Goal: Information Seeking & Learning: Learn about a topic

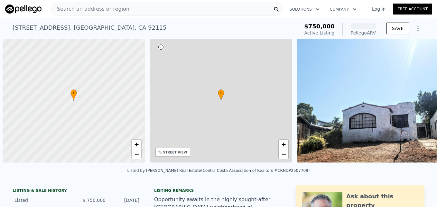
scroll to position [0, 3]
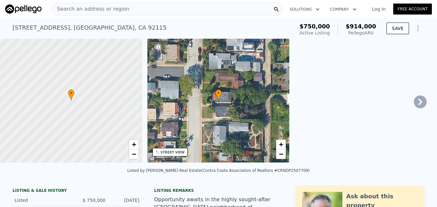
click at [211, 107] on div "• + −" at bounding box center [218, 101] width 142 height 124
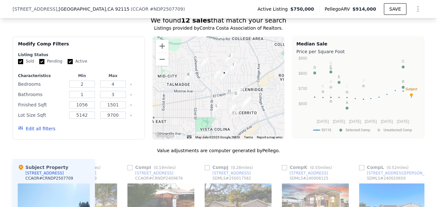
scroll to position [601, 0]
click at [202, 69] on img "4744 Austin Dr" at bounding box center [204, 63] width 7 height 11
click at [42, 64] on label "Pending" at bounding box center [50, 61] width 23 height 5
click at [42, 64] on input "Pending" at bounding box center [41, 61] width 5 height 5
checkbox input "false"
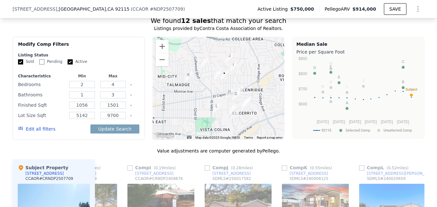
click at [68, 64] on input "Active" at bounding box center [70, 61] width 5 height 5
checkbox input "false"
click at [101, 133] on button "Update Search" at bounding box center [114, 128] width 49 height 9
checkbox input "false"
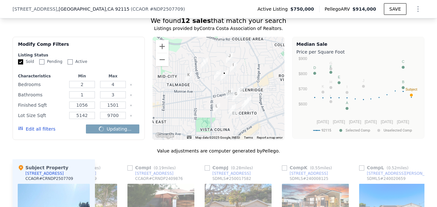
checkbox input "false"
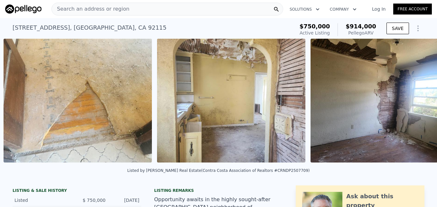
scroll to position [0, 1511]
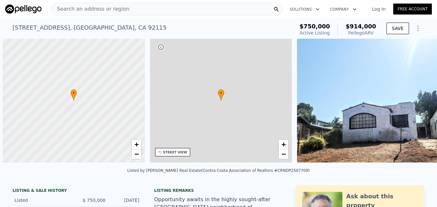
scroll to position [0, 3]
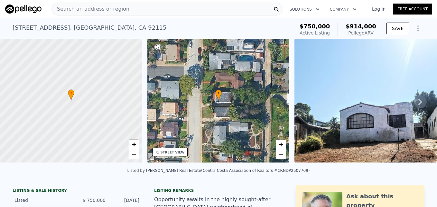
click at [116, 8] on span "Search an address or region" at bounding box center [91, 9] width 78 height 8
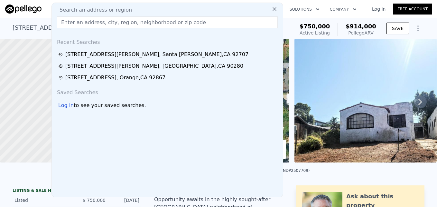
click at [112, 17] on input "text" at bounding box center [167, 22] width 221 height 12
click at [111, 22] on input "text" at bounding box center [167, 22] width 221 height 12
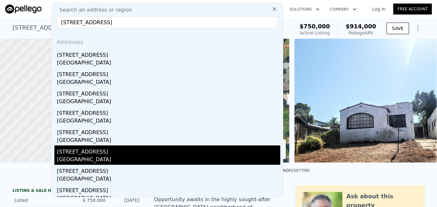
type input "[STREET_ADDRESS]"
click at [137, 151] on div "[STREET_ADDRESS]" at bounding box center [168, 150] width 223 height 10
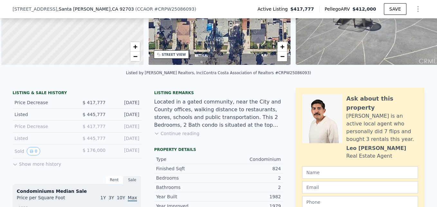
scroll to position [48, 0]
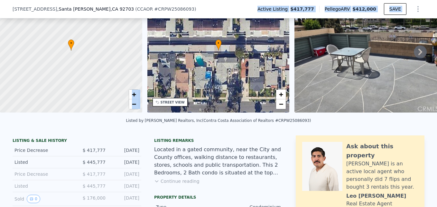
drag, startPoint x: 195, startPoint y: 3, endPoint x: 245, endPoint y: 53, distance: 71.0
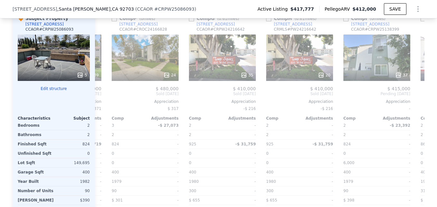
scroll to position [0, 0]
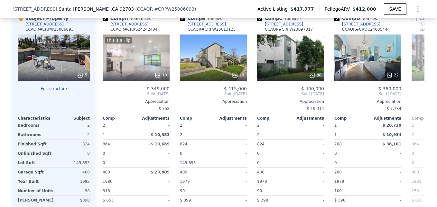
type input "2"
type input "4"
type input "3"
type input "1056"
type input "1501"
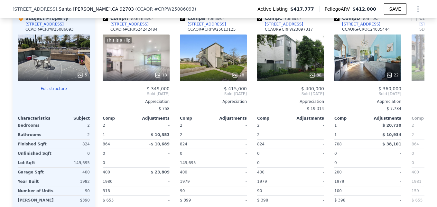
type input "5142"
type input "9700"
type input "$ 914,000"
type input "7"
type input "$ 54,232"
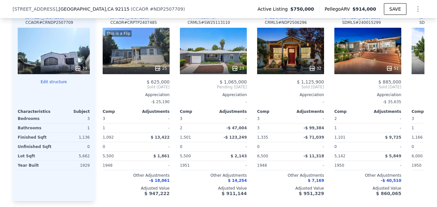
click at [335, 97] on div "Appreciation" at bounding box center [368, 94] width 67 height 5
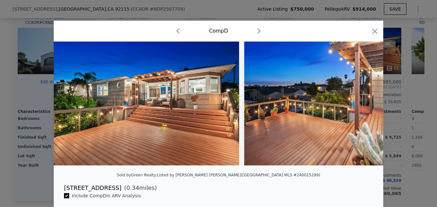
scroll to position [0, 199]
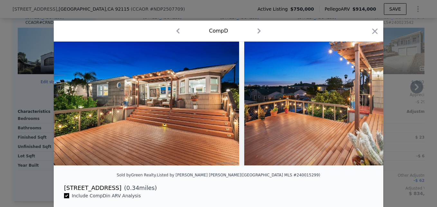
click at [371, 33] on icon "button" at bounding box center [375, 31] width 9 height 9
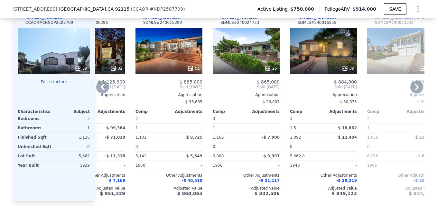
scroll to position [0, 0]
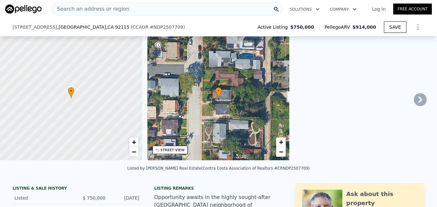
click at [116, 10] on span "Search an address or region" at bounding box center [91, 9] width 78 height 8
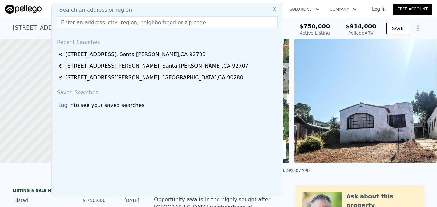
scroll to position [0, 3]
click at [111, 22] on input "text" at bounding box center [167, 22] width 221 height 12
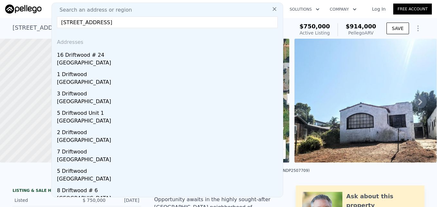
type input "[STREET_ADDRESS]"
drag, startPoint x: 142, startPoint y: 49, endPoint x: 233, endPoint y: 165, distance: 147.0
click at [142, 49] on div "16 Driftwood # 24" at bounding box center [168, 54] width 223 height 10
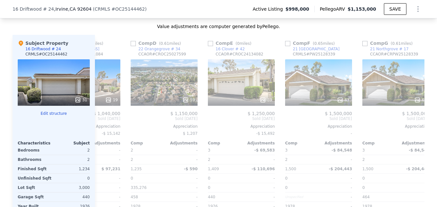
scroll to position [0, 204]
click at [248, 82] on div "39" at bounding box center [241, 82] width 67 height 46
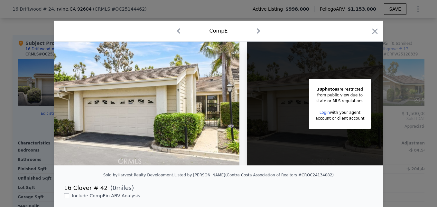
click at [413, 52] on div at bounding box center [218, 103] width 437 height 207
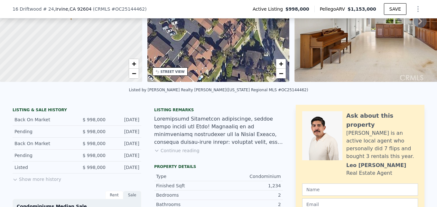
scroll to position [78, 0]
click at [26, 183] on button "Show more history" at bounding box center [37, 178] width 49 height 9
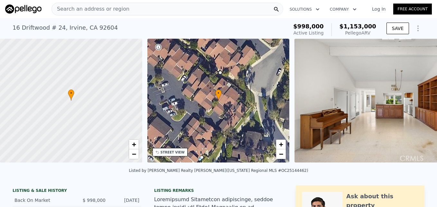
scroll to position [0, 3]
click at [217, 9] on div "Search an address or region" at bounding box center [168, 9] width 232 height 13
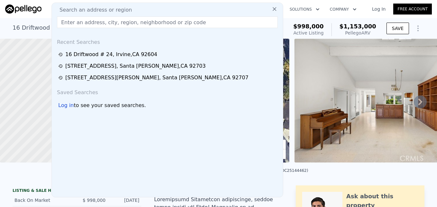
click at [97, 24] on input "text" at bounding box center [167, 22] width 221 height 12
paste input "[STREET_ADDRESS]"
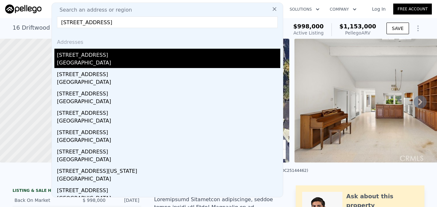
type input "[STREET_ADDRESS]"
click at [134, 57] on div "[STREET_ADDRESS]" at bounding box center [168, 54] width 223 height 10
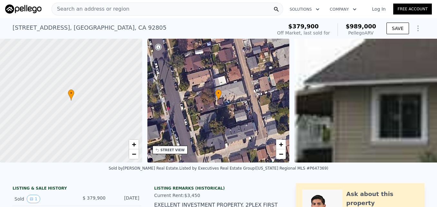
click at [176, 7] on div "Search an address or region" at bounding box center [168, 9] width 232 height 13
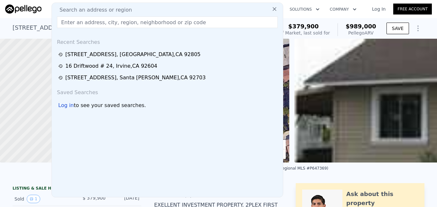
click at [136, 23] on input "text" at bounding box center [167, 22] width 221 height 12
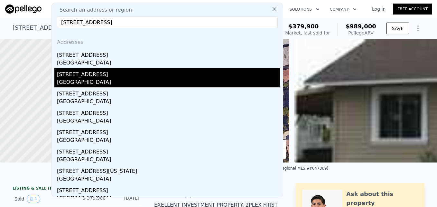
type input "[STREET_ADDRESS]"
click at [135, 75] on div "[STREET_ADDRESS]" at bounding box center [168, 73] width 223 height 10
